Goal: Information Seeking & Learning: Learn about a topic

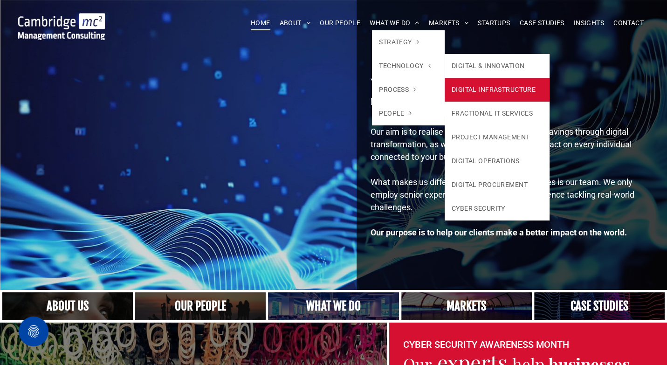
click at [478, 85] on link "DIGITAL INFRASTRUCTURE" at bounding box center [497, 90] width 105 height 24
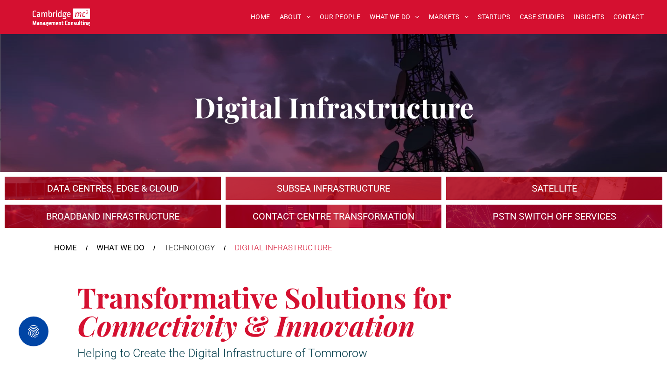
scroll to position [82, 0]
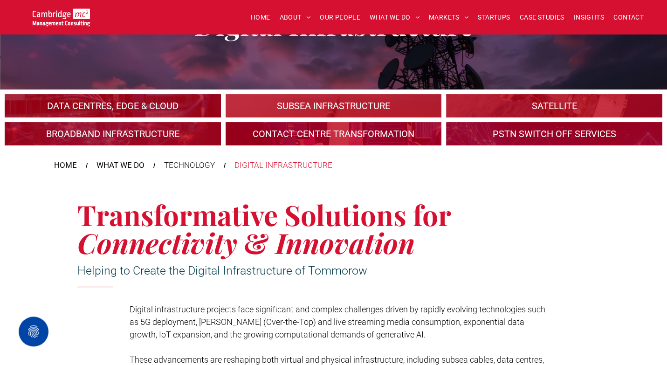
click at [176, 103] on link "An industrial plant" at bounding box center [112, 106] width 229 height 25
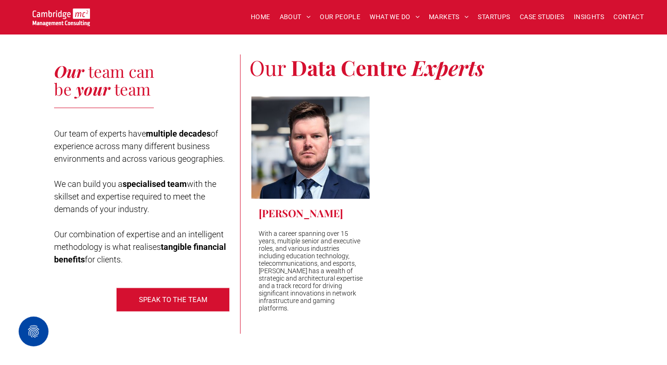
scroll to position [3239, 0]
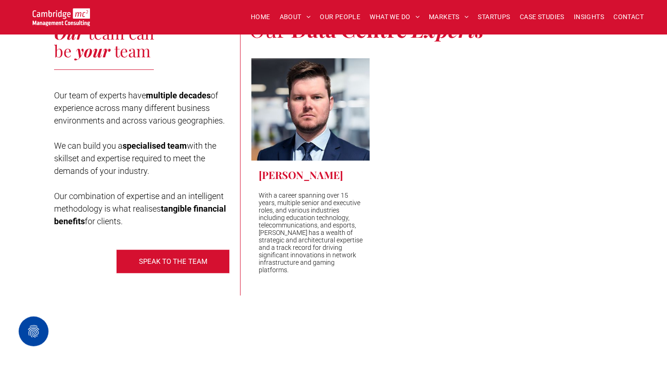
click at [303, 180] on h3 "Ben Cooper" at bounding box center [300, 175] width 84 height 14
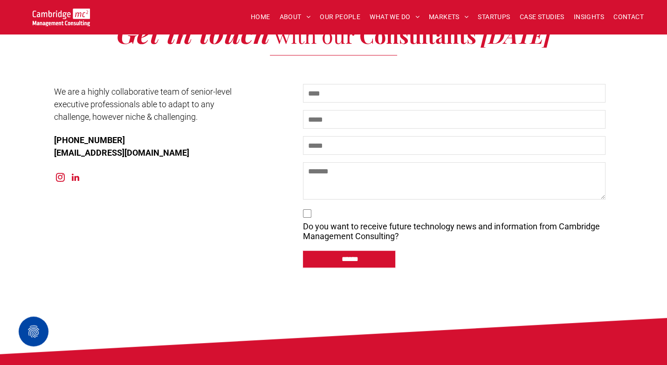
scroll to position [4266, 0]
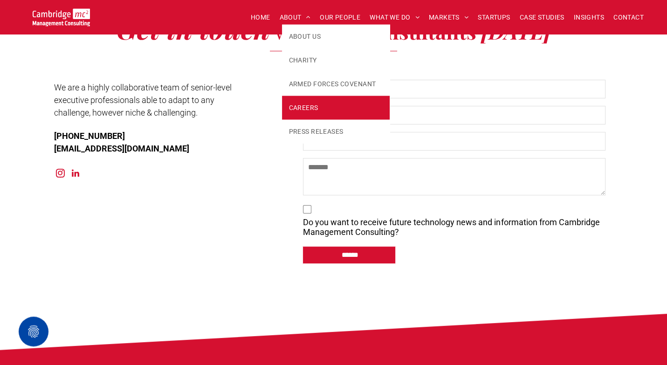
click at [288, 112] on link "CAREERS" at bounding box center [336, 108] width 108 height 24
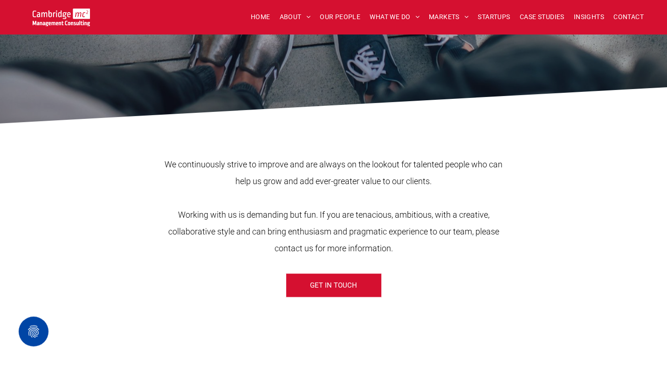
scroll to position [377, 0]
